Goal: Task Accomplishment & Management: Manage account settings

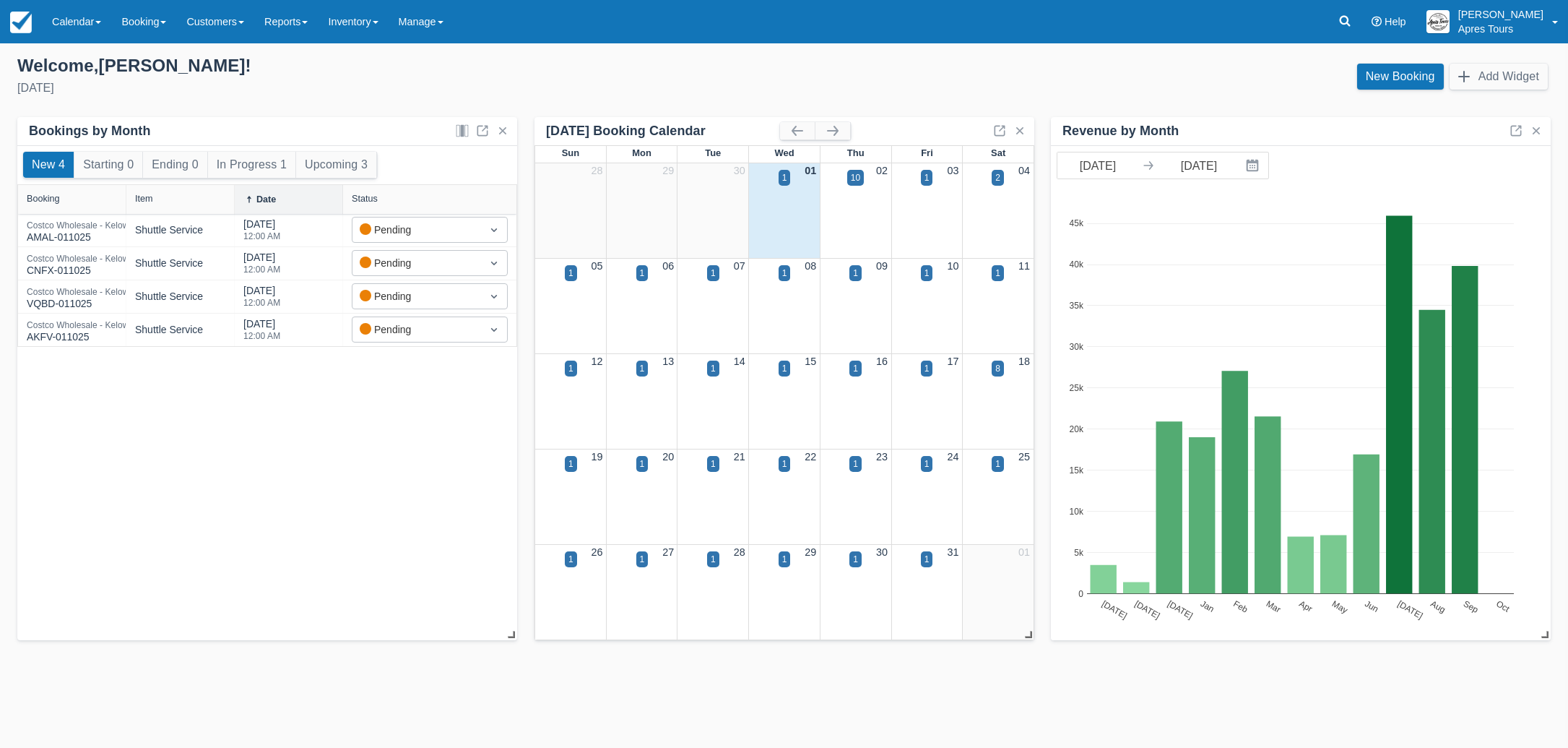
click at [15, 24] on img at bounding box center [20, 22] width 22 height 22
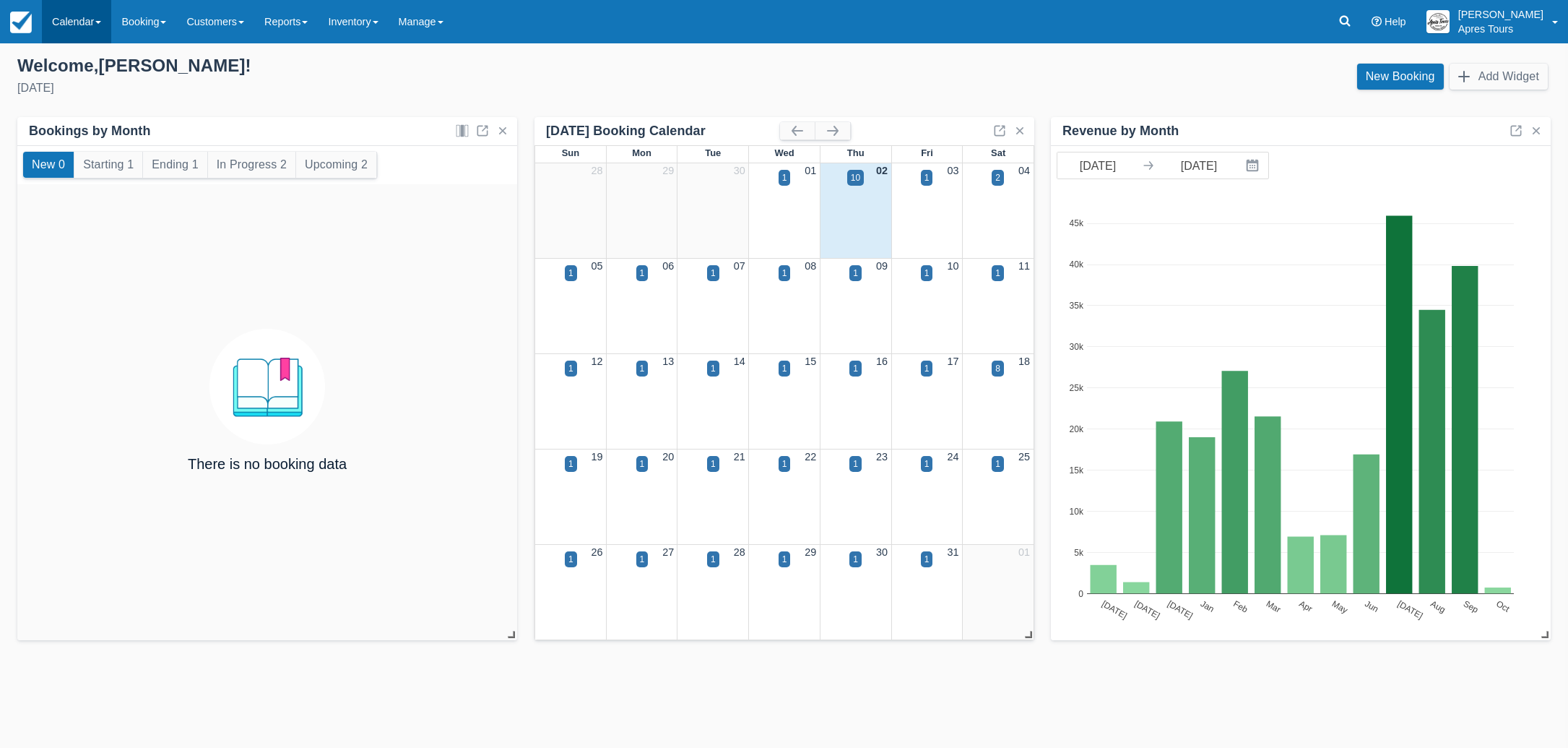
click at [69, 20] on link "Calendar" at bounding box center [76, 21] width 69 height 43
click at [71, 136] on link "Month" at bounding box center [99, 136] width 114 height 30
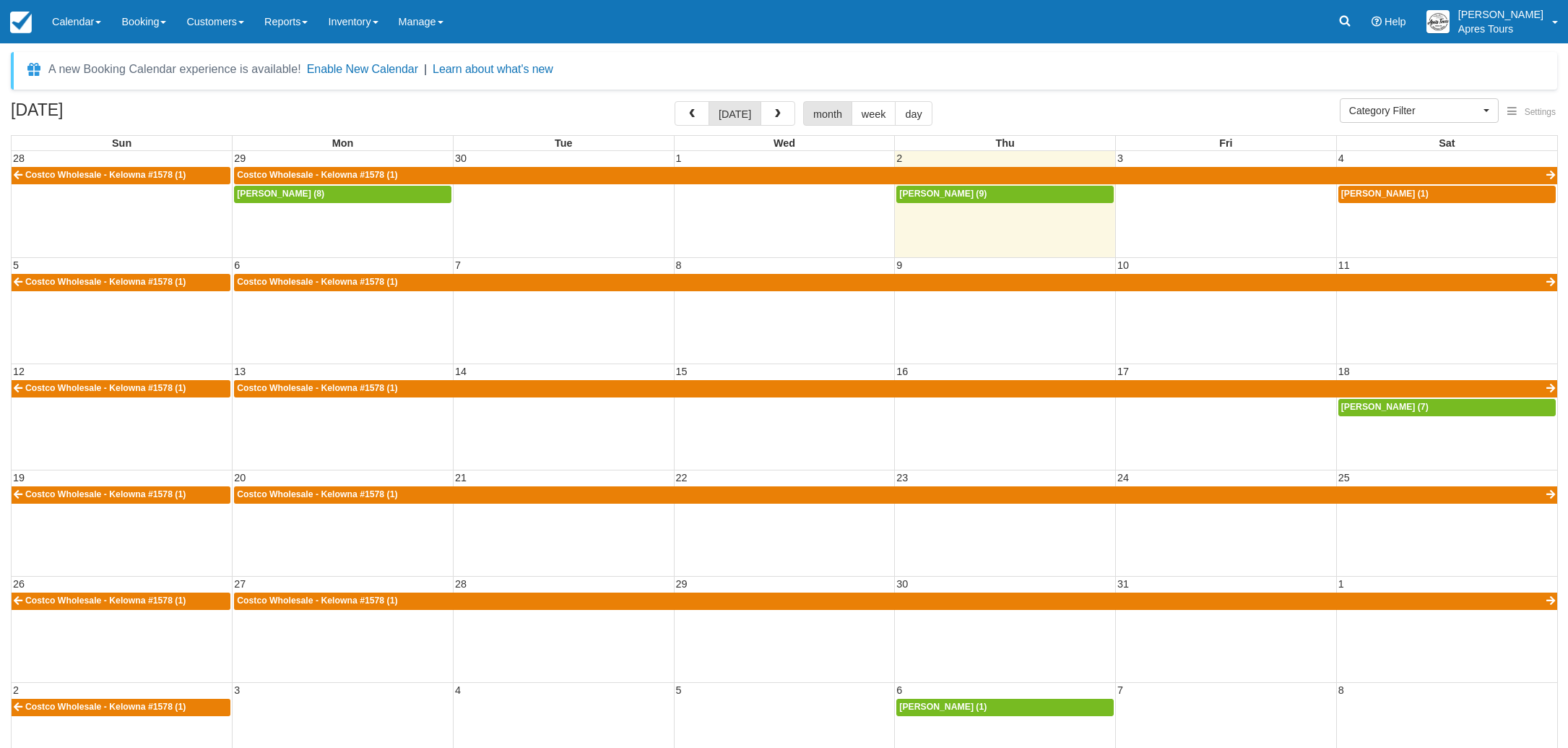
select select
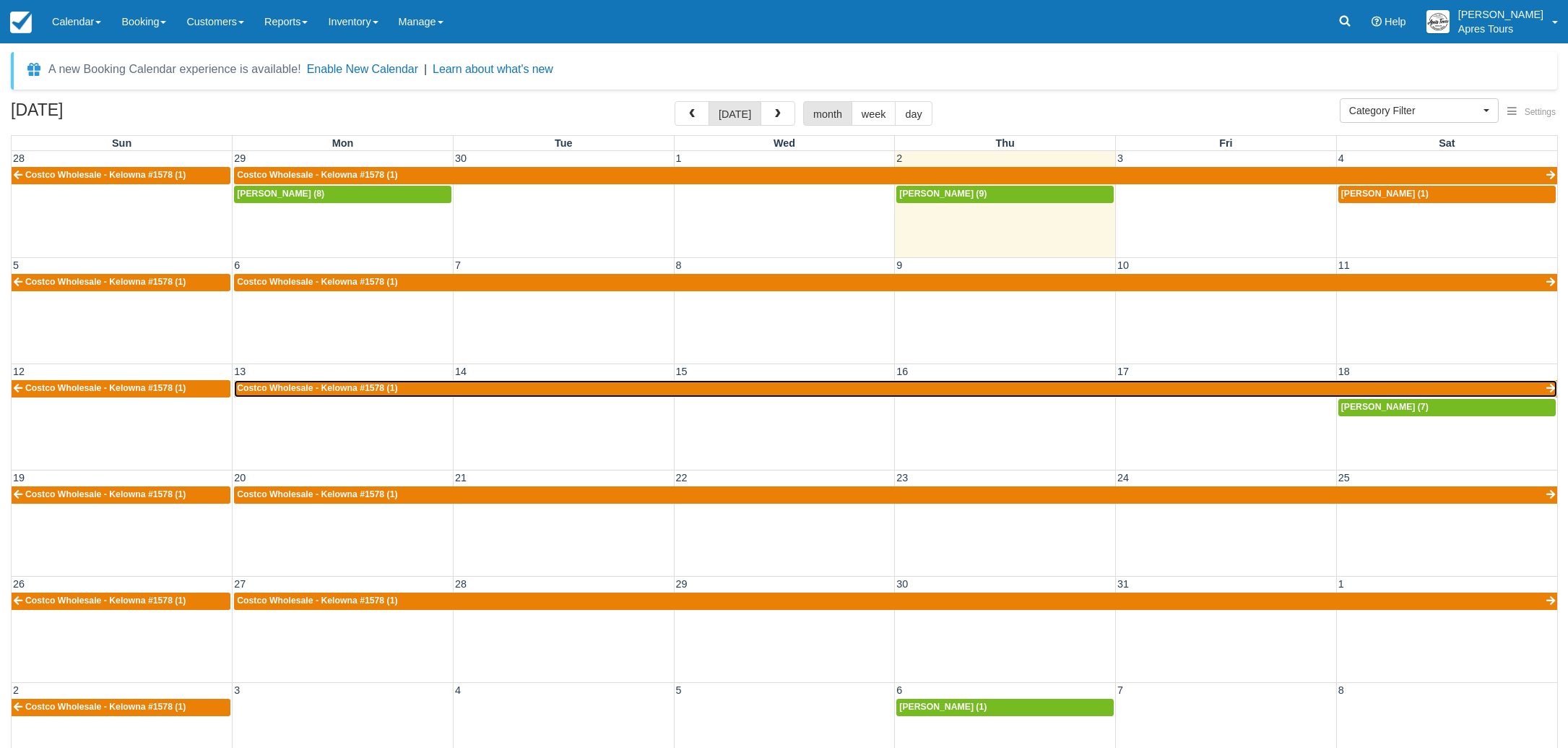
click at [644, 389] on link "Costco Wholesale - Kelowna #1578 (1)" at bounding box center [896, 388] width 1324 height 17
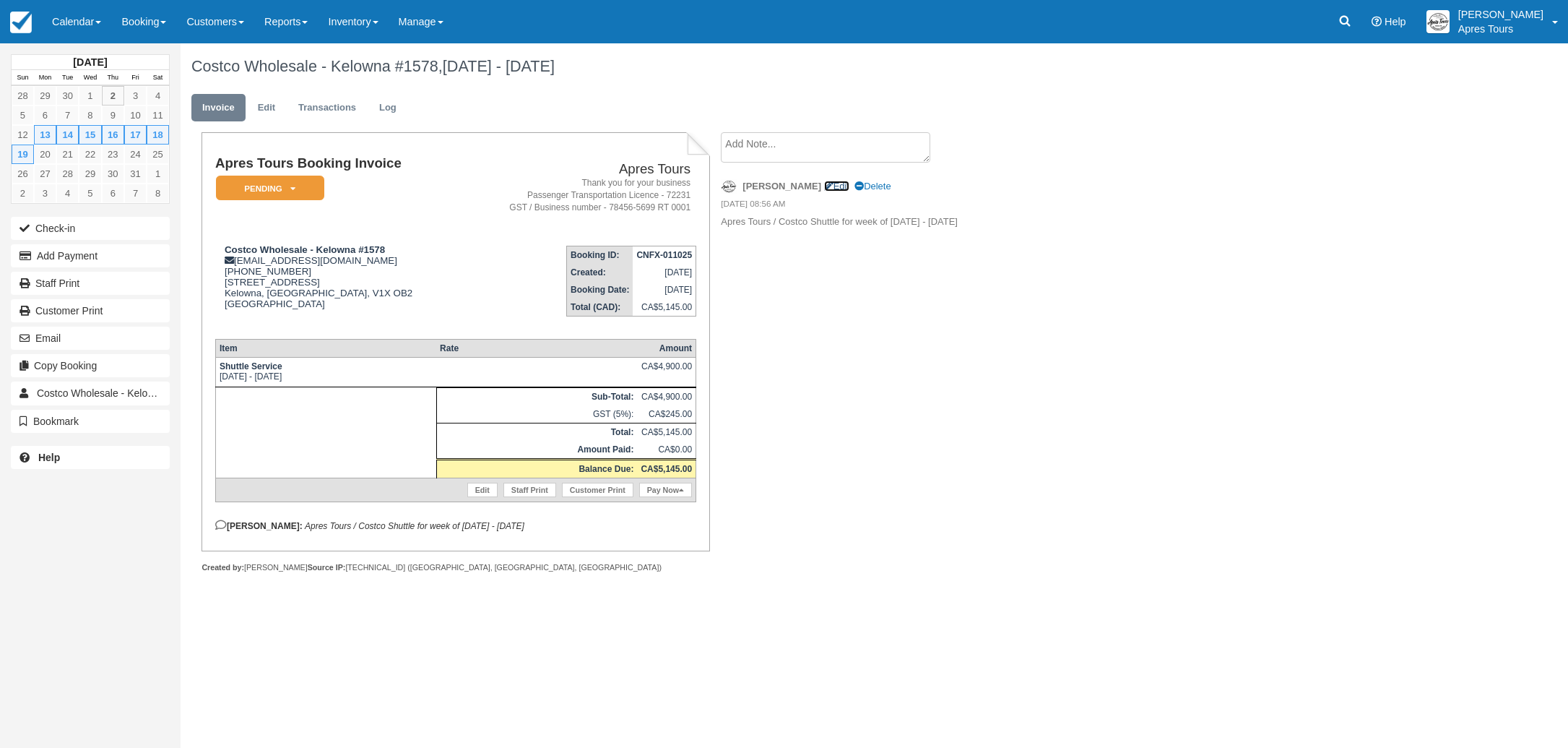
click at [824, 188] on link "Edit" at bounding box center [836, 185] width 25 height 11
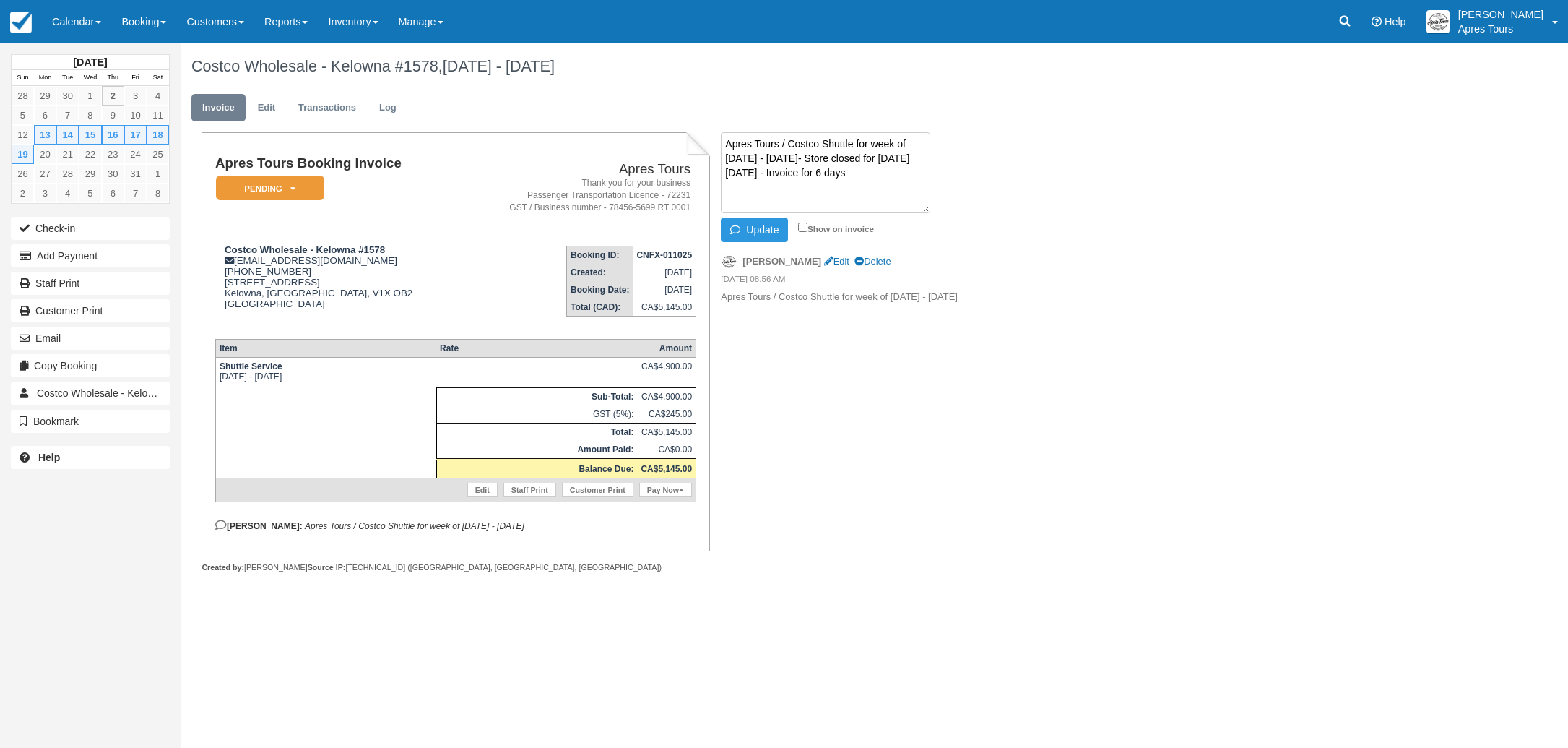
type textarea "Apres Tours / Costco Shuttle for week of Oct 13th - 19th- Store closed for Than…"
click at [806, 231] on label "Show on invoice" at bounding box center [836, 229] width 76 height 10
click at [806, 231] on input "Show on invoice" at bounding box center [803, 227] width 10 height 10
checkbox input "true"
click at [769, 228] on button "Update" at bounding box center [754, 230] width 67 height 24
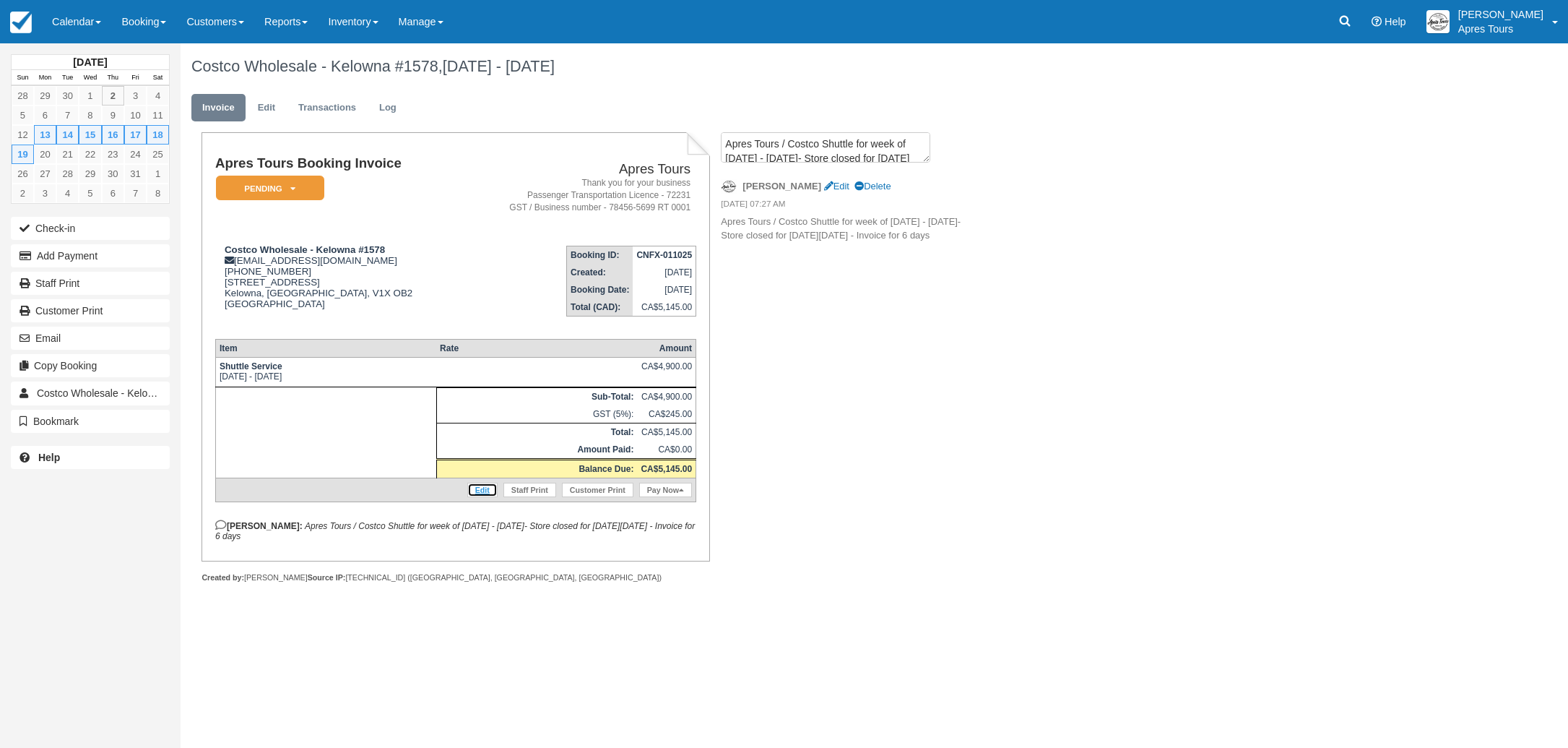
click at [477, 497] on link "Edit" at bounding box center [482, 490] width 30 height 15
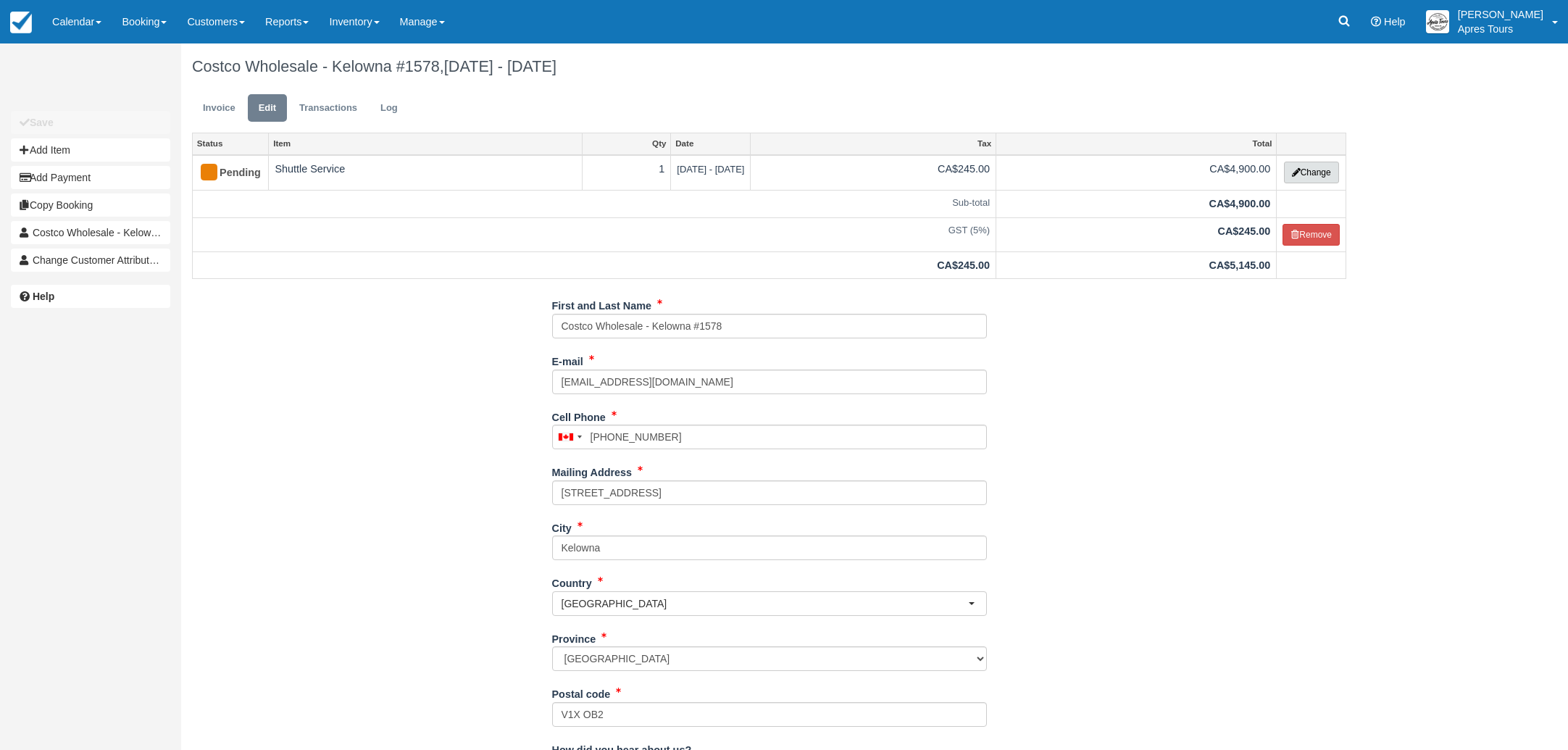
click at [1307, 169] on button "Change" at bounding box center [1311, 172] width 55 height 22
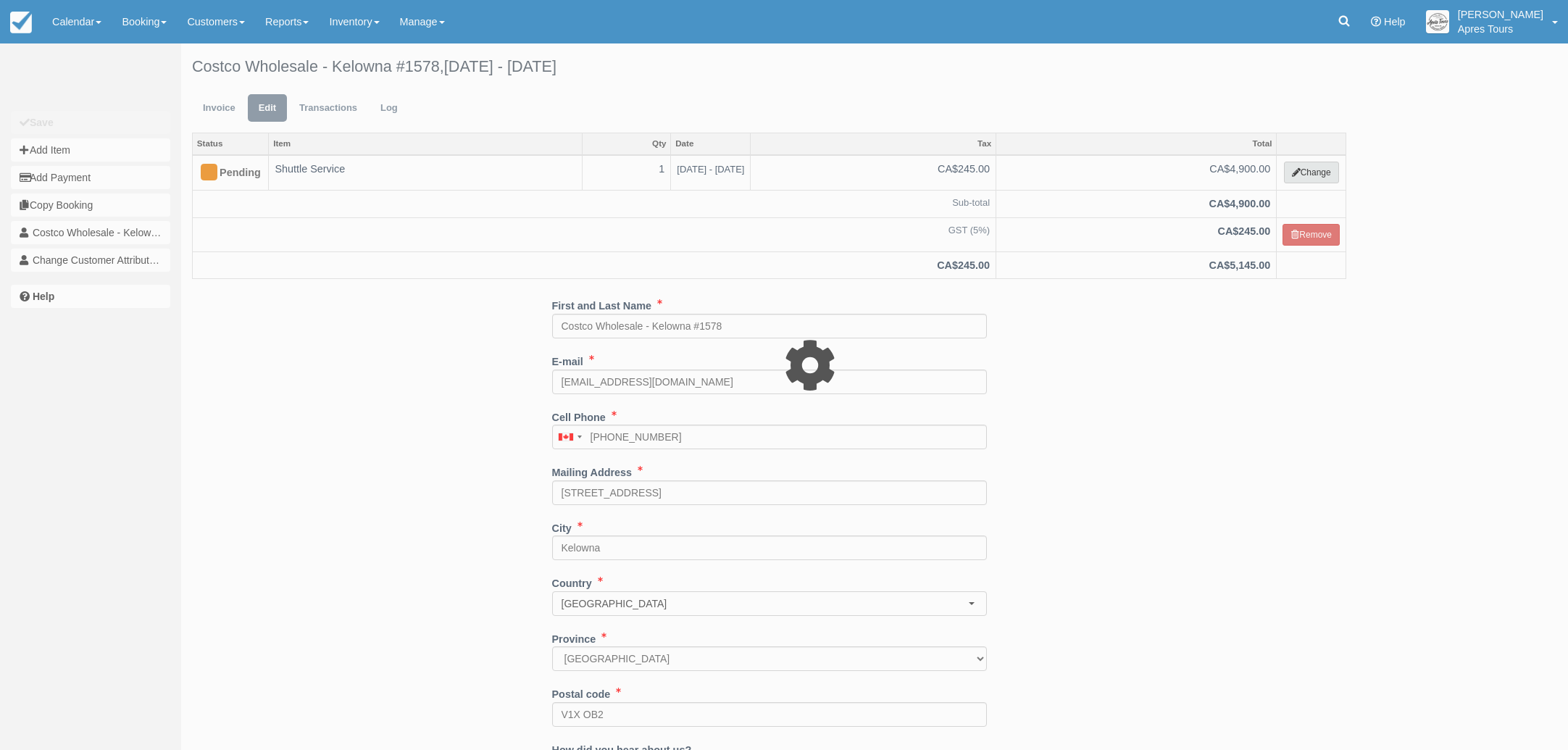
select select "4"
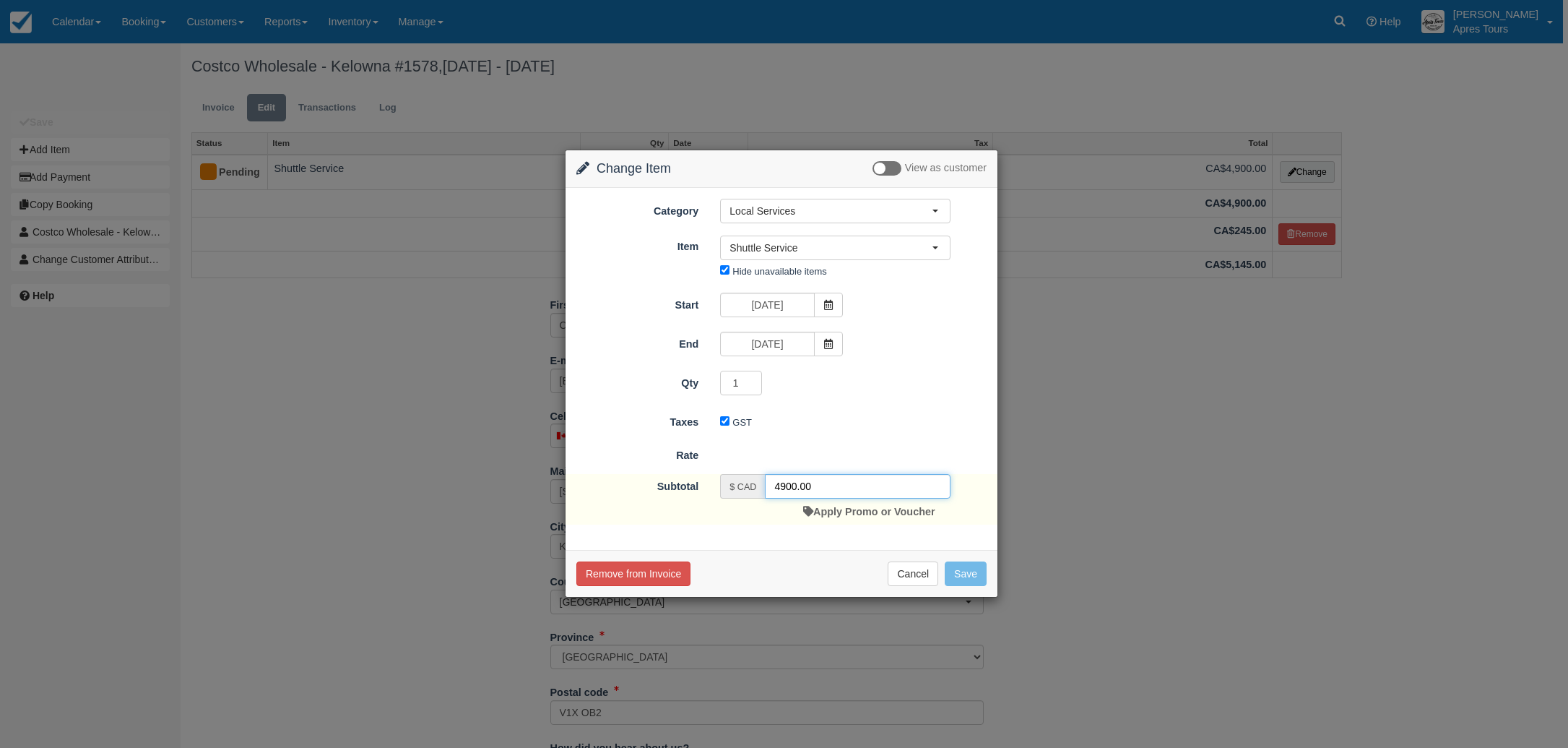
drag, startPoint x: 784, startPoint y: 485, endPoint x: 800, endPoint y: 484, distance: 16.0
click at [786, 485] on input "4900.00" at bounding box center [857, 486] width 186 height 24
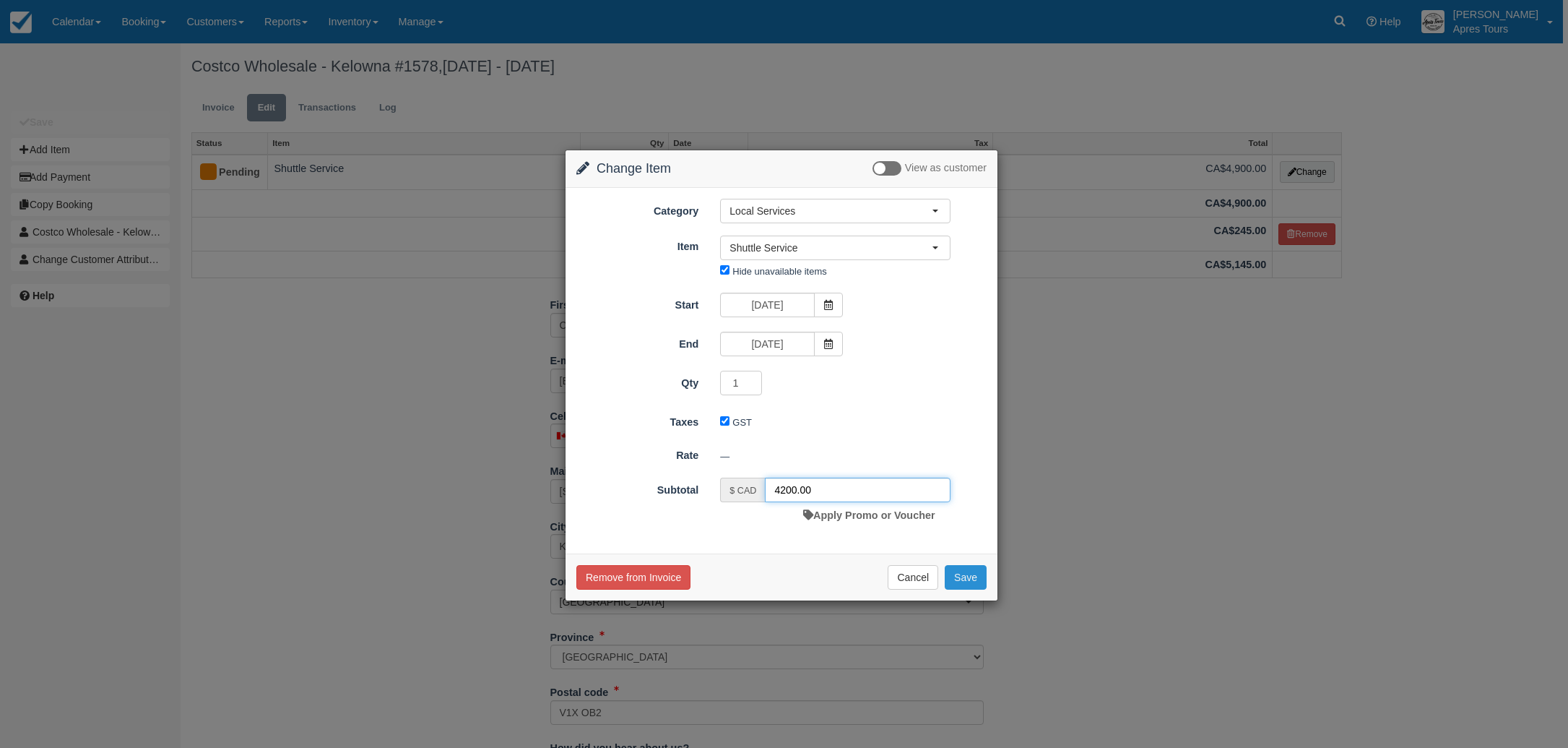
type input "4200.00"
click at [976, 577] on button "Save" at bounding box center [966, 577] width 42 height 24
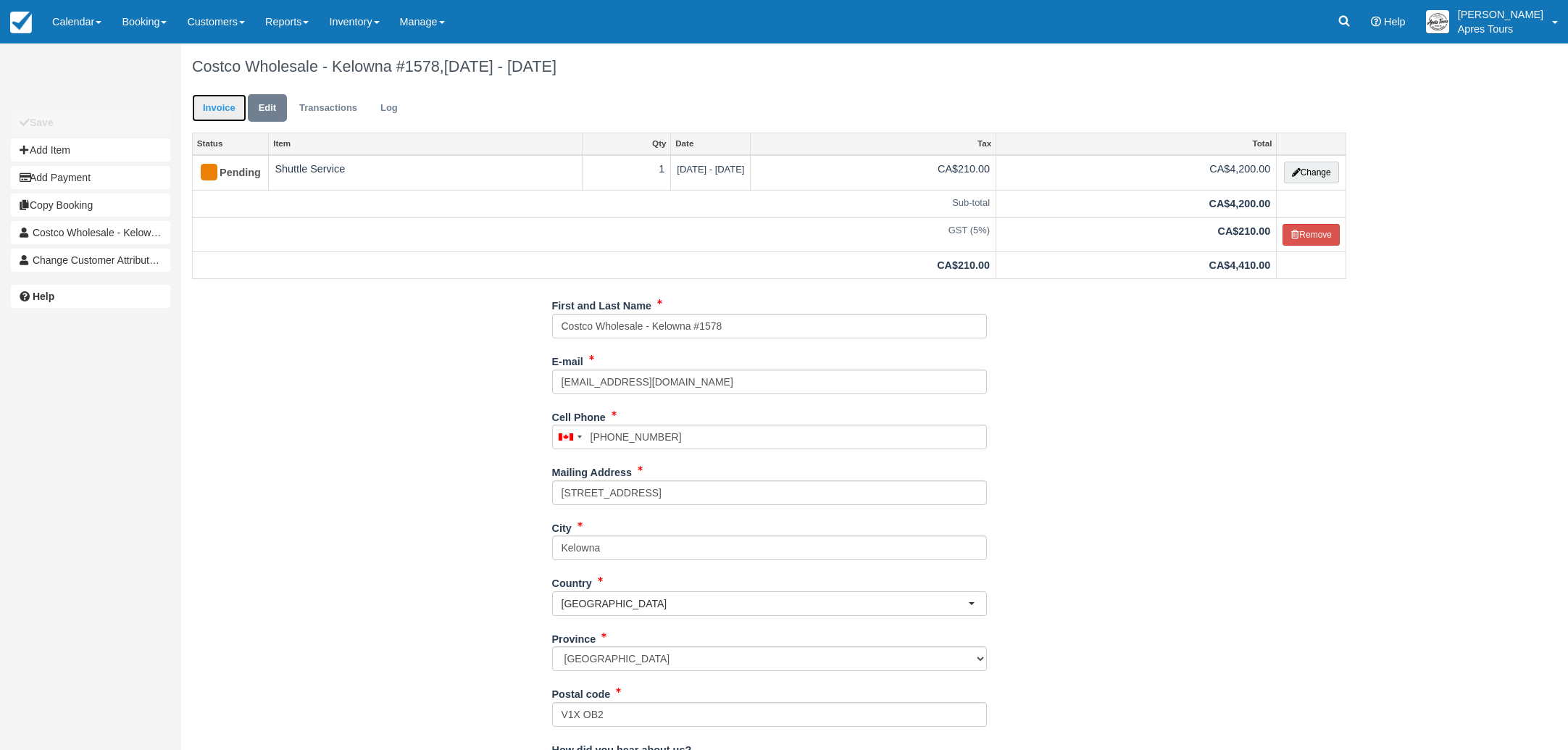
click at [231, 108] on link "Invoice" at bounding box center [219, 108] width 55 height 29
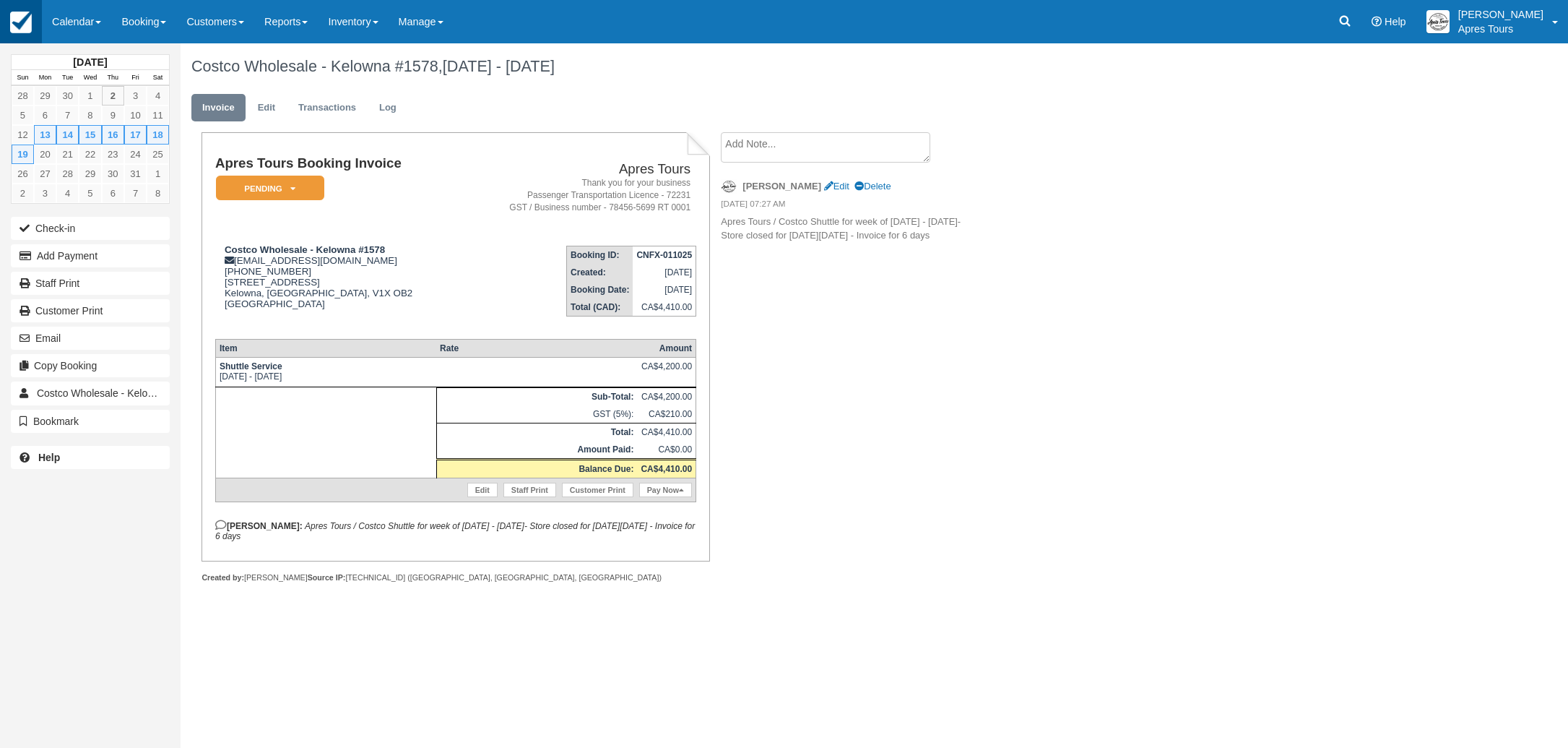
click at [12, 28] on img at bounding box center [20, 22] width 22 height 22
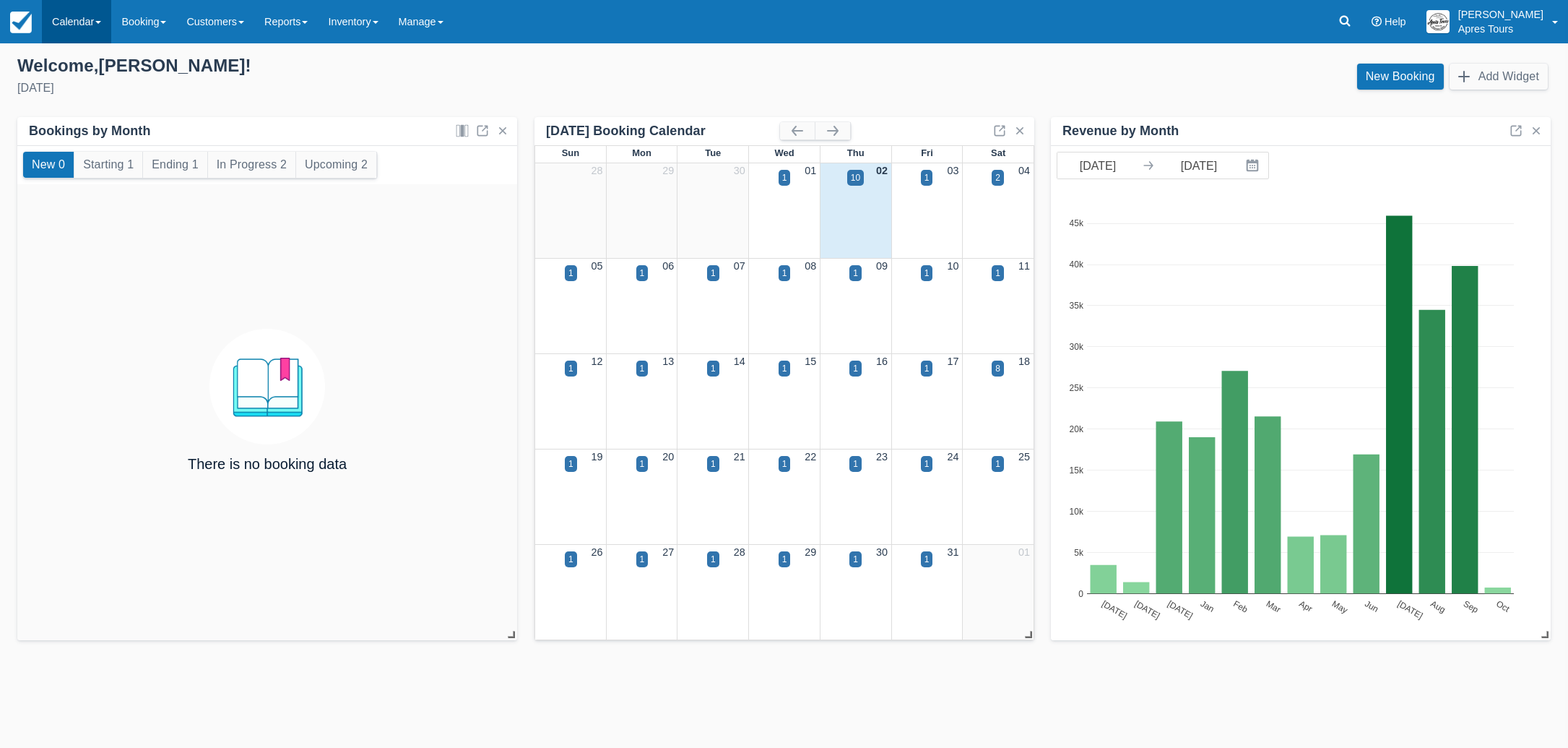
click at [76, 23] on link "Calendar" at bounding box center [76, 21] width 69 height 43
click at [76, 138] on link "Month" at bounding box center [99, 136] width 114 height 30
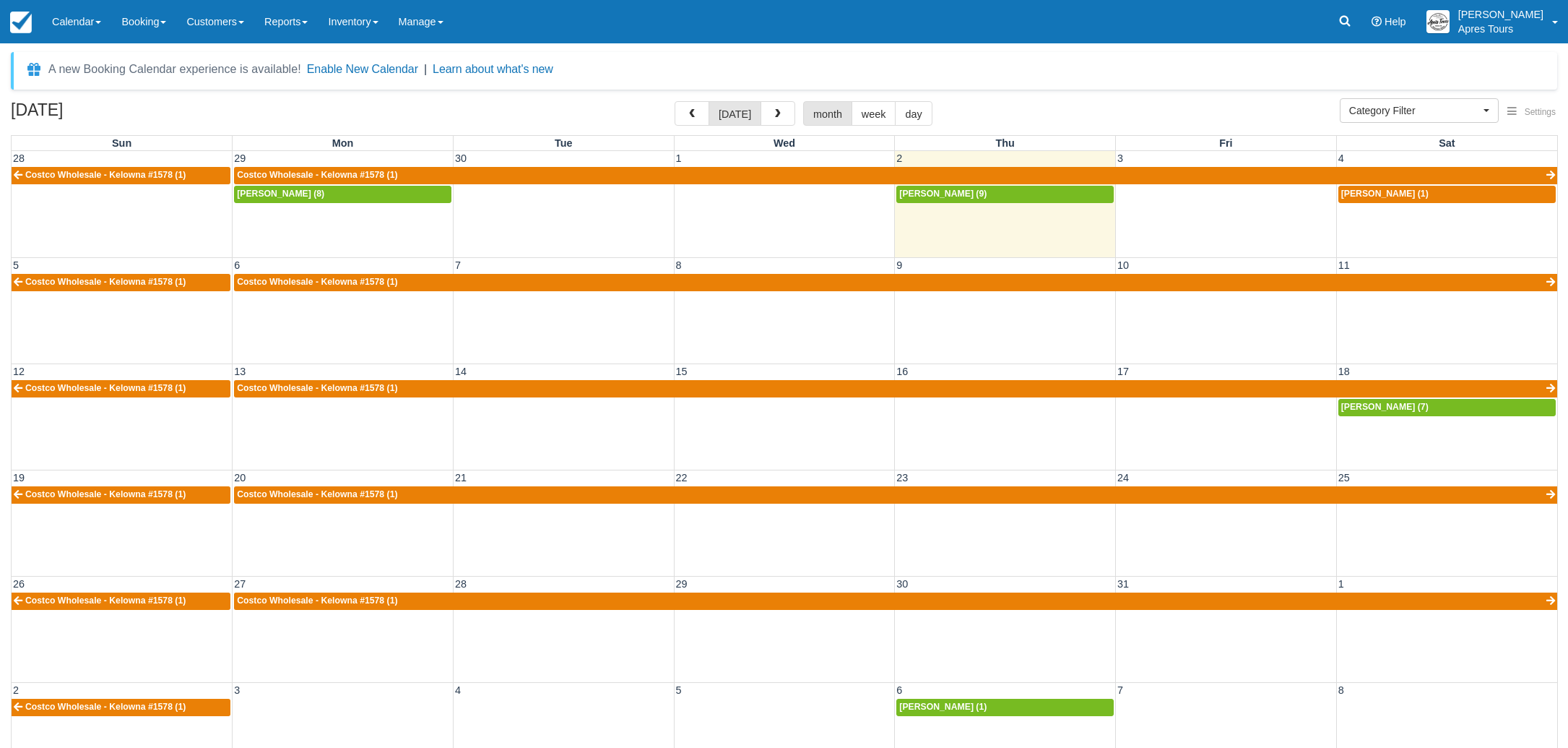
select select
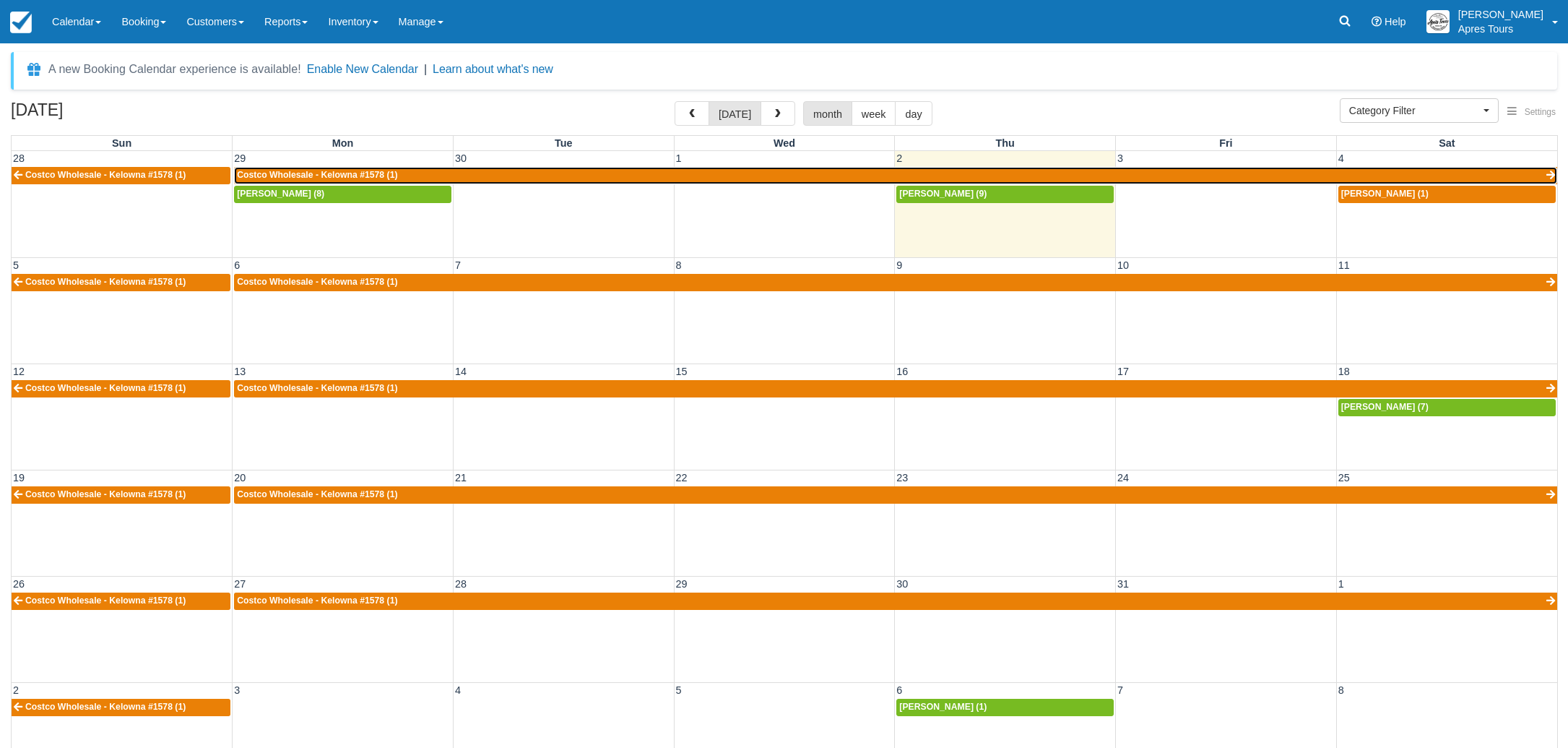
click at [572, 174] on link "Costco Wholesale - Kelowna #1578 (1)" at bounding box center [896, 175] width 1324 height 17
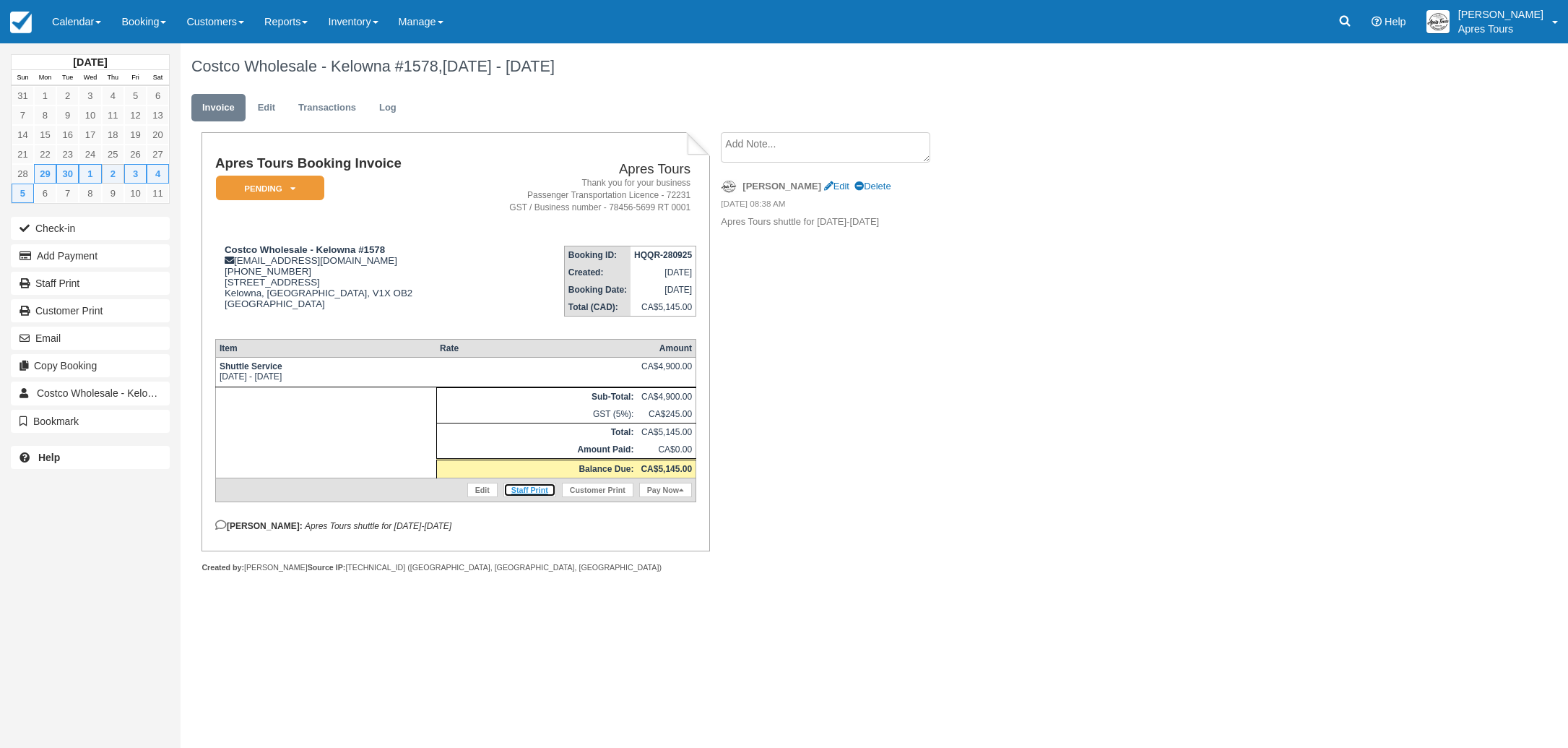
click at [528, 495] on link "Staff Print" at bounding box center [529, 490] width 53 height 15
click at [14, 16] on img at bounding box center [20, 22] width 22 height 22
